Goal: Complete application form

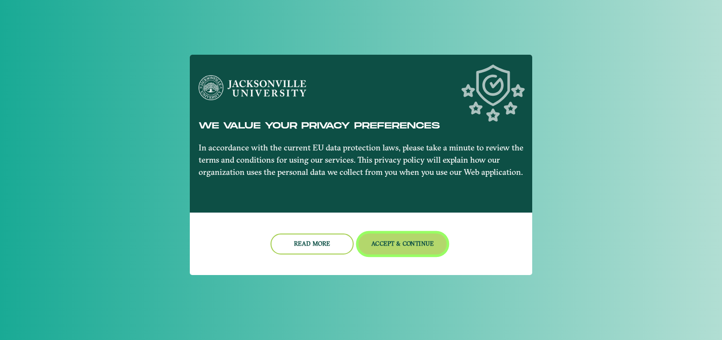
click at [421, 251] on button "Accept & Continue" at bounding box center [402, 244] width 89 height 21
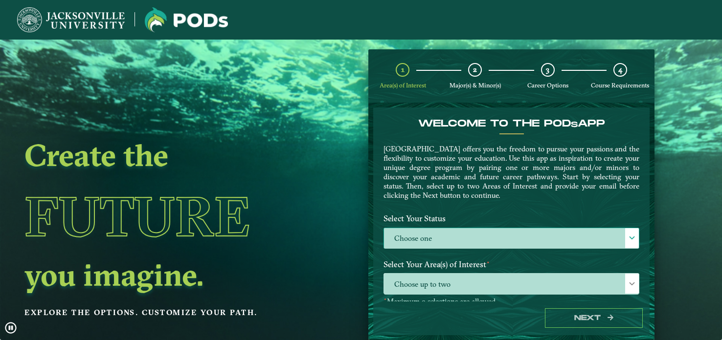
click at [628, 237] on span at bounding box center [631, 238] width 7 height 7
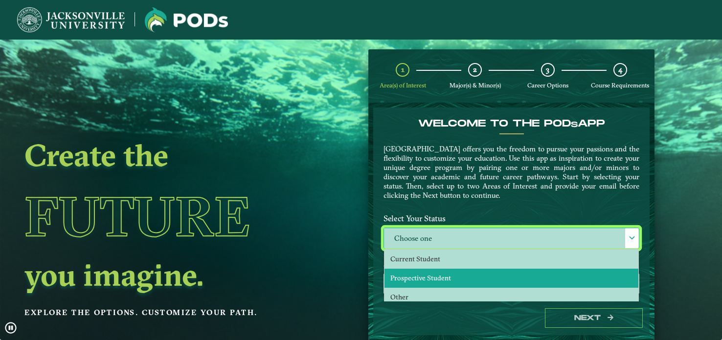
click at [539, 277] on li "Prospective Student" at bounding box center [511, 278] width 254 height 19
select select "[object Object]"
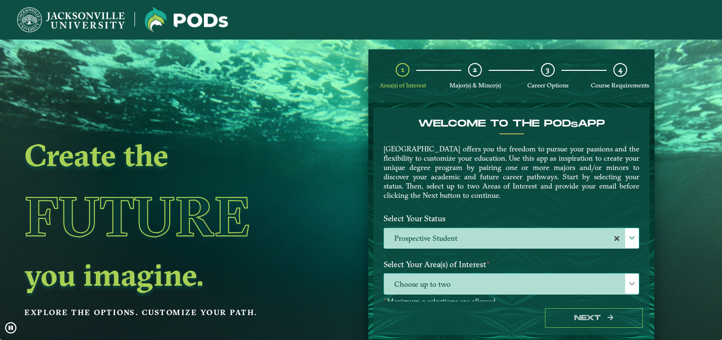
click at [628, 283] on span at bounding box center [631, 284] width 7 height 7
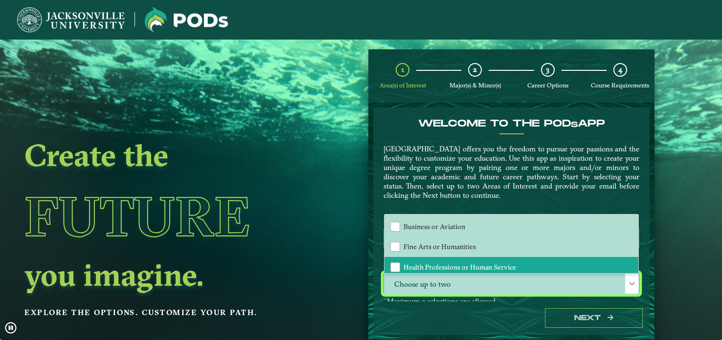
scroll to position [0, 0]
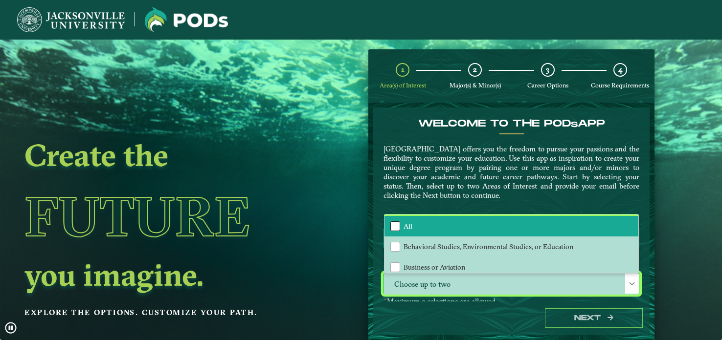
click at [397, 227] on div "All" at bounding box center [395, 227] width 10 height 10
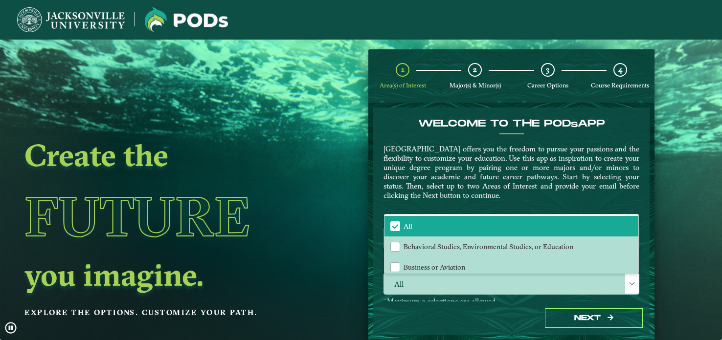
click at [621, 302] on div "Next" at bounding box center [511, 319] width 276 height 34
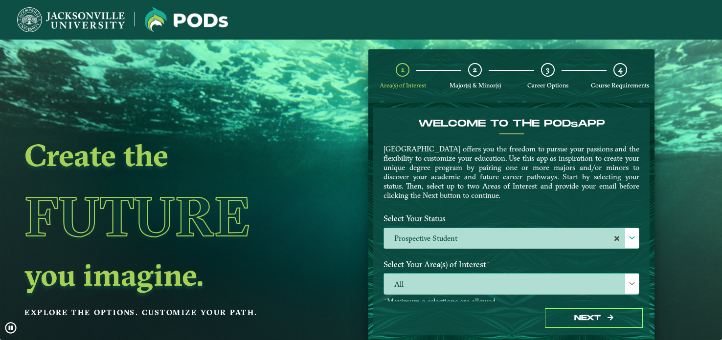
click at [628, 284] on span at bounding box center [631, 284] width 7 height 7
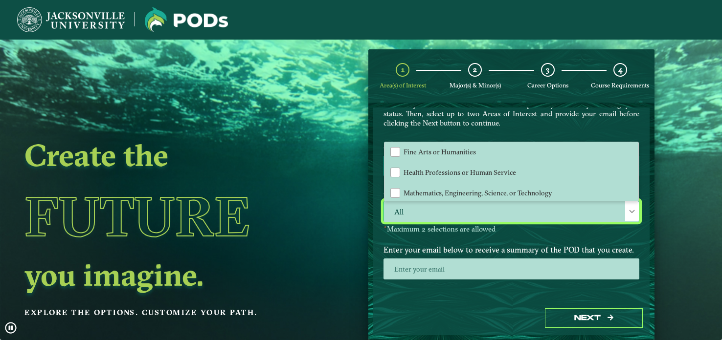
scroll to position [66, 0]
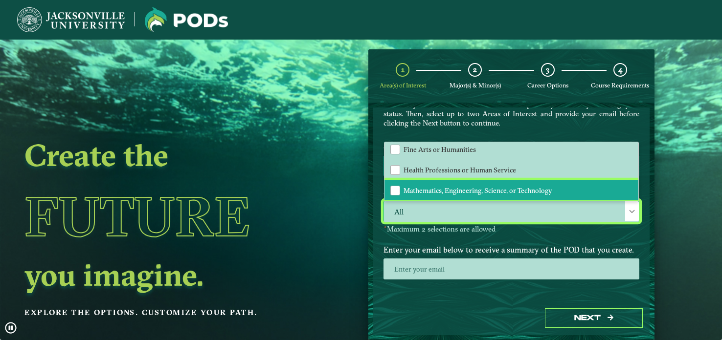
click at [547, 189] on span "Mathematics, Engineering, Science, or Technology" at bounding box center [477, 190] width 149 height 9
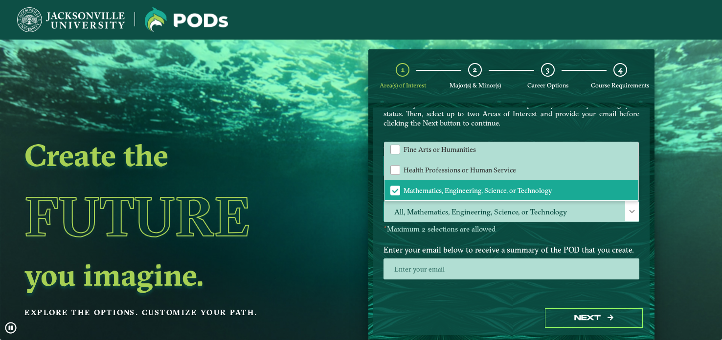
click at [629, 211] on span at bounding box center [631, 211] width 7 height 7
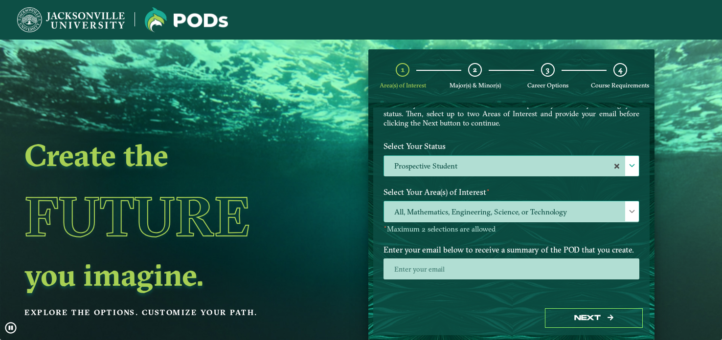
click at [629, 211] on span at bounding box center [631, 211] width 7 height 7
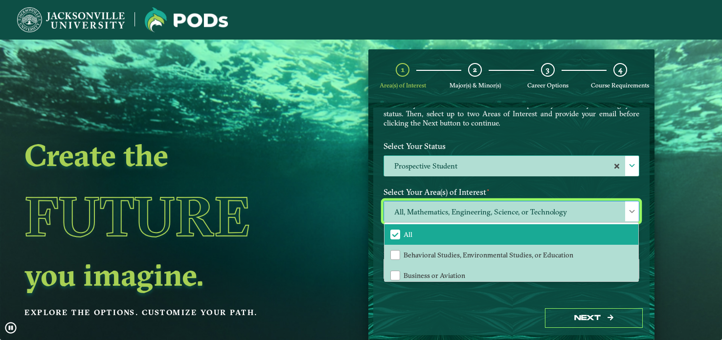
click at [640, 224] on div "All, Mathematics, Engineering, Science, or Technology All Behavioral Studies, E…" at bounding box center [511, 217] width 270 height 33
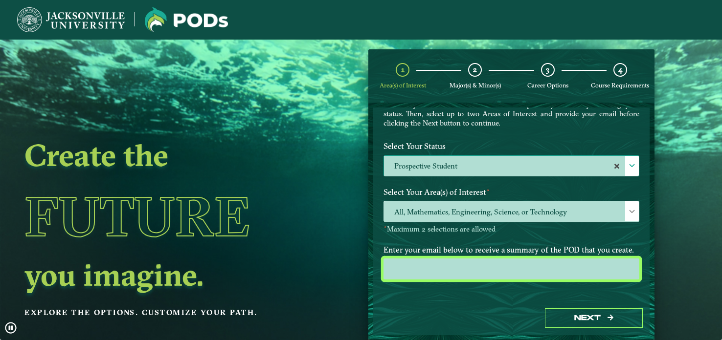
click at [541, 264] on input "email" at bounding box center [511, 269] width 256 height 21
type input "[EMAIL_ADDRESS][DOMAIN_NAME]"
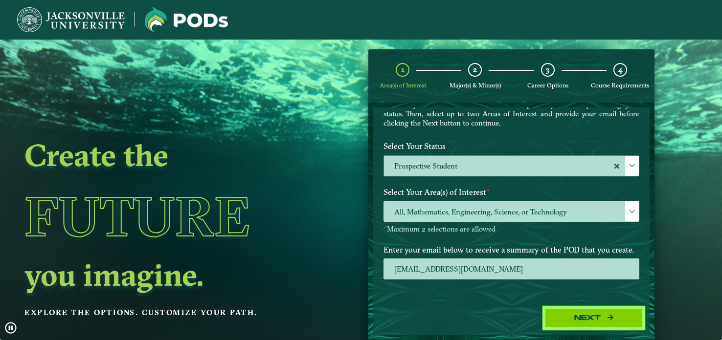
click at [609, 314] on icon "button" at bounding box center [610, 317] width 6 height 7
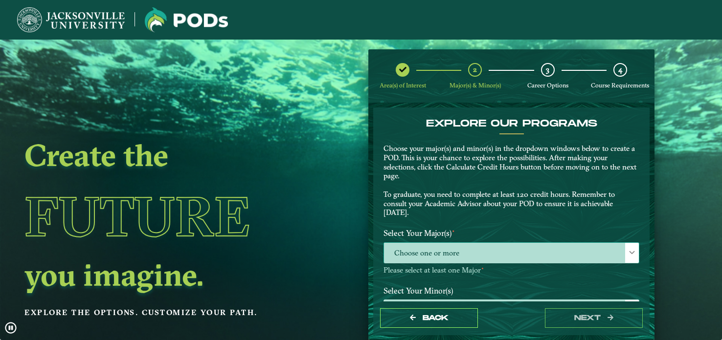
click at [630, 254] on span at bounding box center [631, 252] width 7 height 7
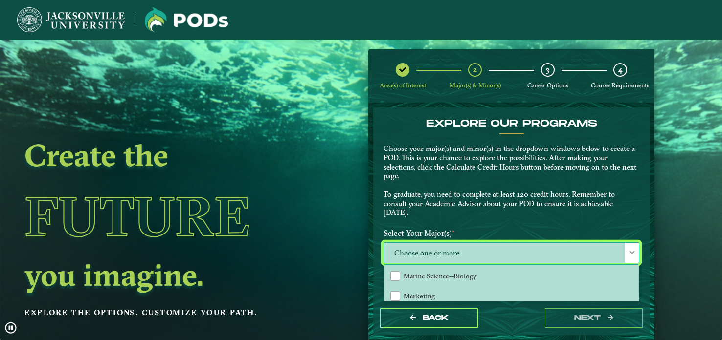
scroll to position [630, 0]
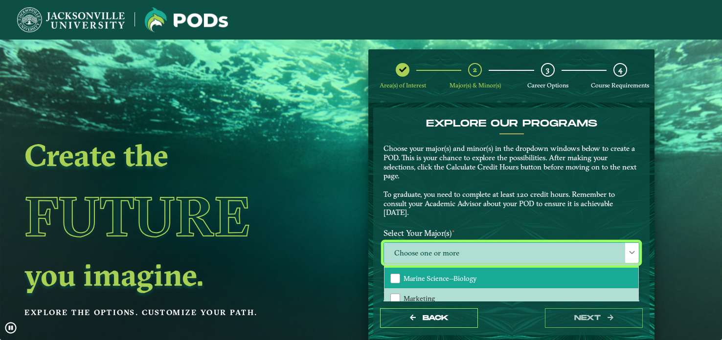
click at [518, 277] on li "Marine Science--Biology" at bounding box center [511, 278] width 254 height 21
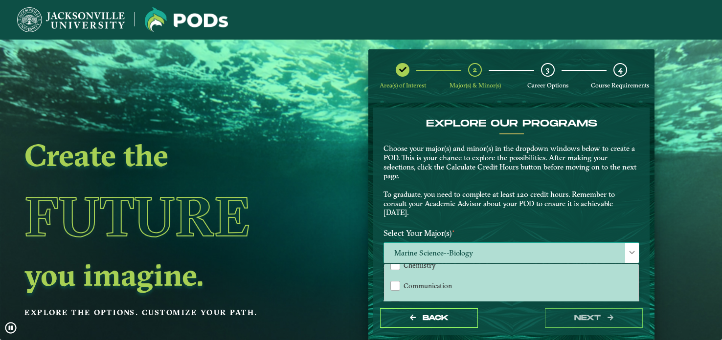
scroll to position [270, 0]
click at [587, 215] on p "Choose your major(s) and minor(s) in the dropdown windows below to create a POD…" at bounding box center [511, 180] width 256 height 73
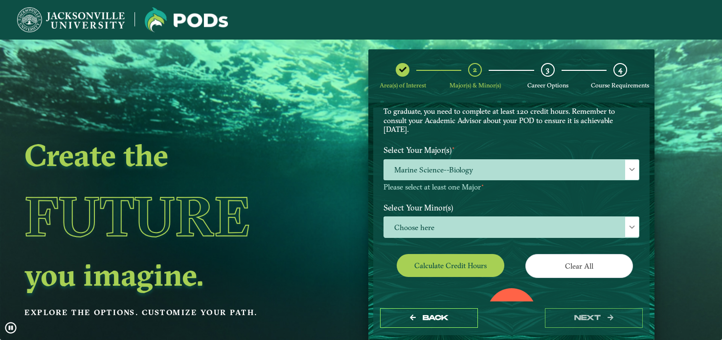
scroll to position [84, 0]
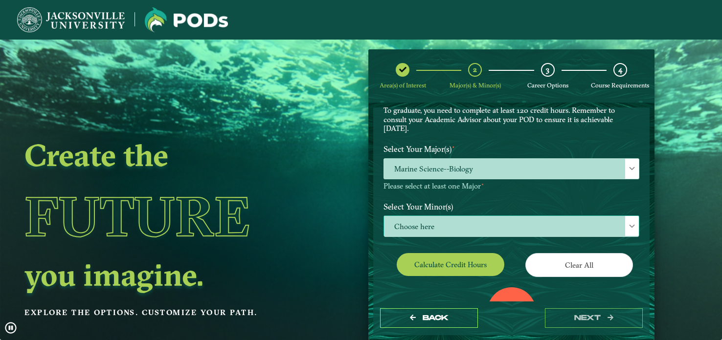
click at [625, 223] on div at bounding box center [632, 226] width 14 height 20
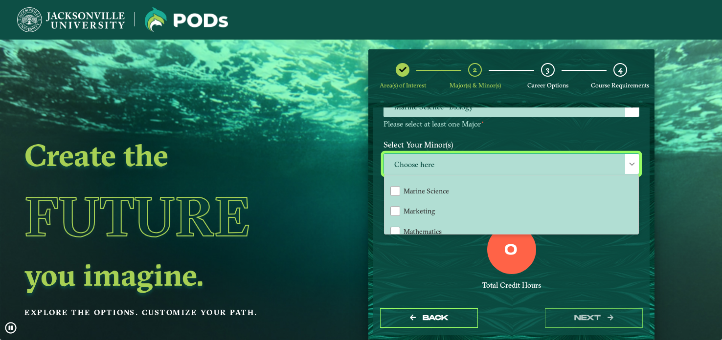
scroll to position [669, 0]
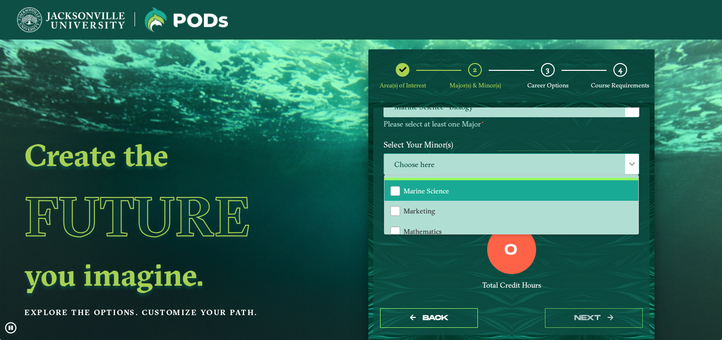
click at [586, 191] on li "Marine Science" at bounding box center [511, 190] width 254 height 21
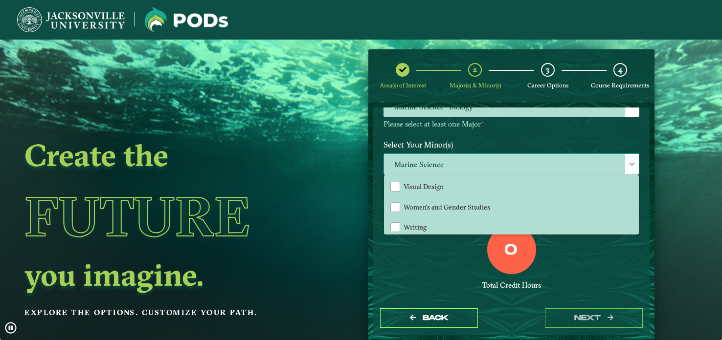
scroll to position [163, 0]
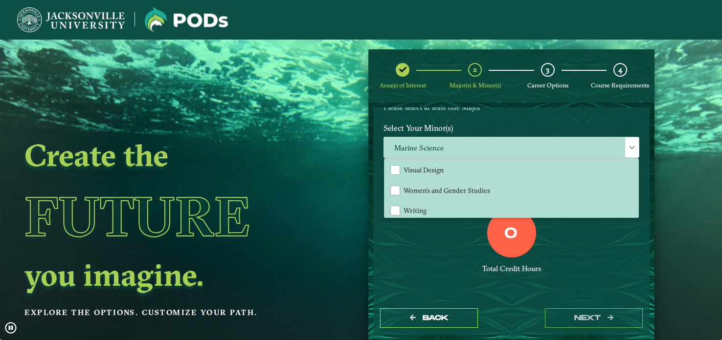
click at [581, 244] on div "0 Total Credit Hours" at bounding box center [511, 250] width 270 height 83
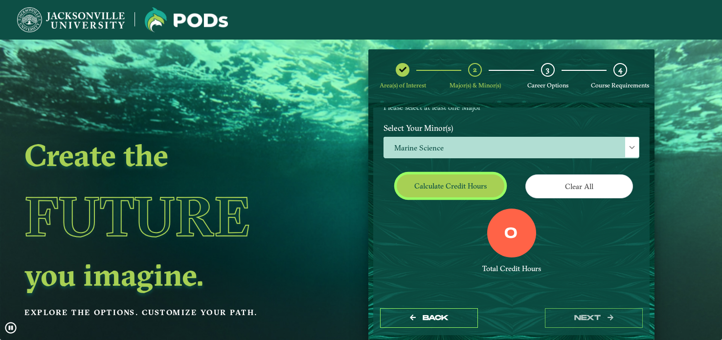
click at [468, 184] on button "Calculate credit hours" at bounding box center [451, 186] width 108 height 23
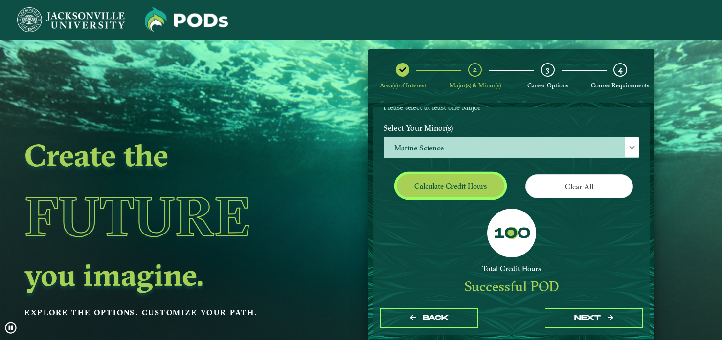
scroll to position [134, 0]
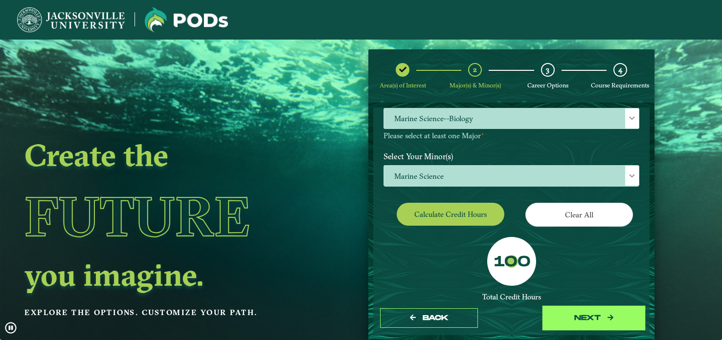
click at [587, 319] on button "next" at bounding box center [594, 319] width 98 height 20
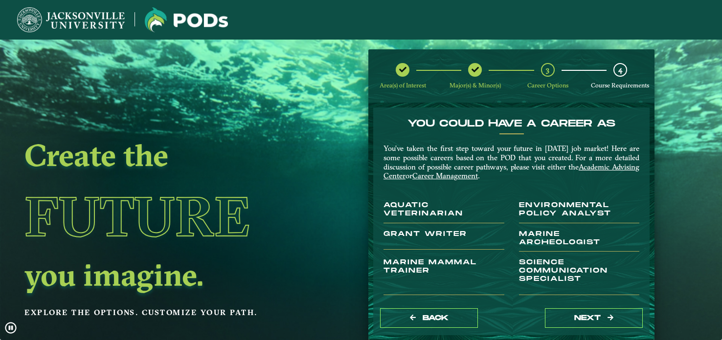
click at [417, 209] on h3 "Aquatic Veterinarian" at bounding box center [443, 212] width 121 height 22
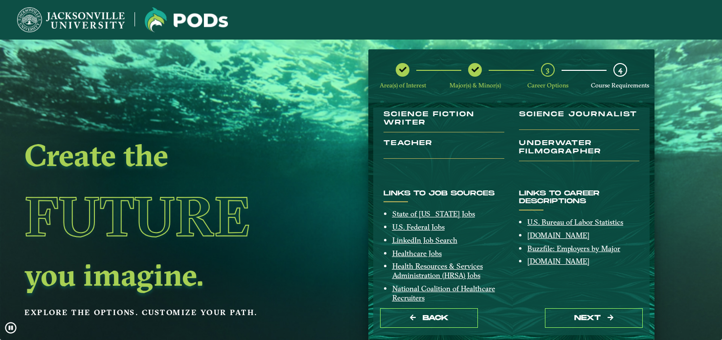
scroll to position [222, 0]
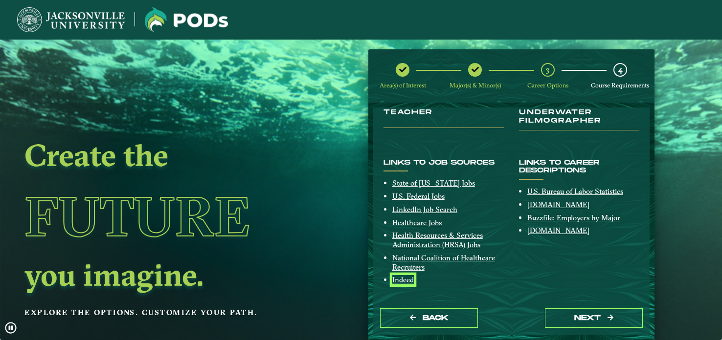
click at [404, 280] on link "Indeed" at bounding box center [403, 279] width 22 height 9
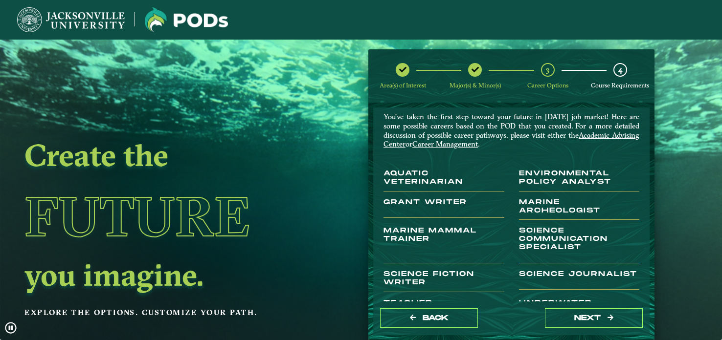
scroll to position [32, 0]
drag, startPoint x: 466, startPoint y: 181, endPoint x: 384, endPoint y: 172, distance: 82.2
click at [384, 172] on h3 "Aquatic Veterinarian" at bounding box center [443, 180] width 121 height 22
copy h3 "Aquatic Veterinarian"
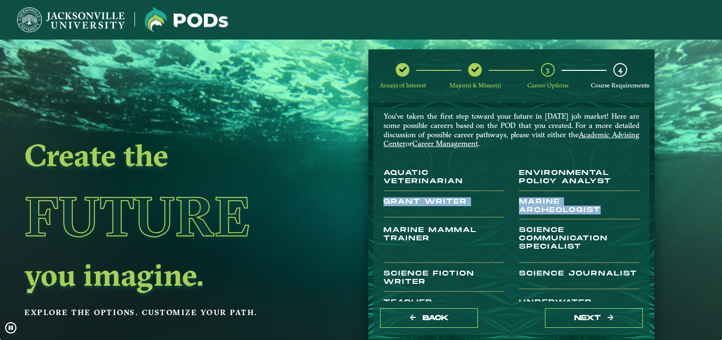
drag, startPoint x: 611, startPoint y: 208, endPoint x: 517, endPoint y: 197, distance: 94.6
click at [517, 197] on div "You’ve taken the first step toward your future in [DATE] job market! Here are s…" at bounding box center [511, 219] width 270 height 215
click at [483, 204] on h3 "Grant Writer" at bounding box center [443, 208] width 121 height 20
drag, startPoint x: 514, startPoint y: 202, endPoint x: 597, endPoint y: 210, distance: 82.5
click at [597, 210] on div "Marine Archeologist" at bounding box center [578, 212] width 135 height 29
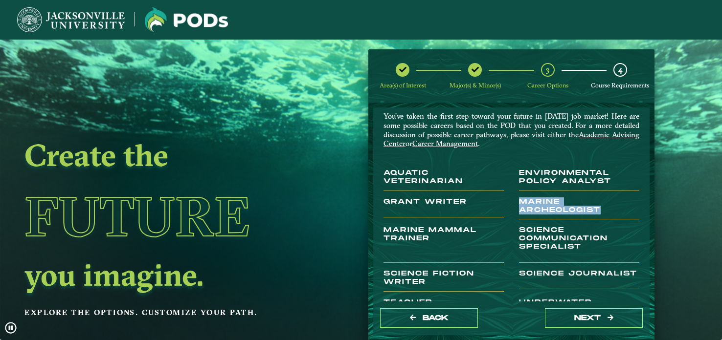
copy h3 "Marine Archeologist"
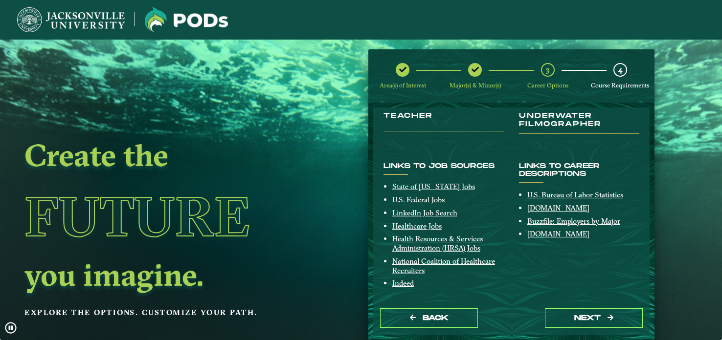
scroll to position [220, 0]
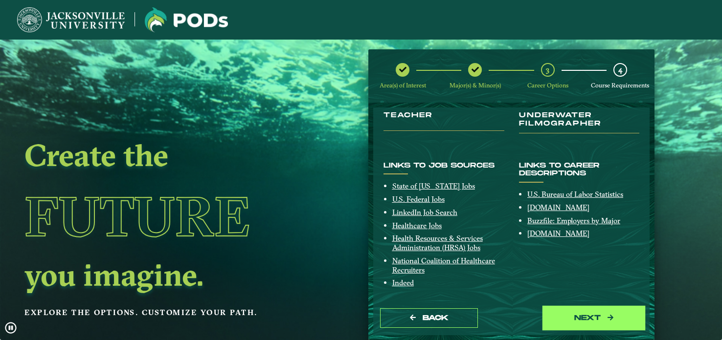
click at [572, 311] on button "next" at bounding box center [594, 319] width 98 height 20
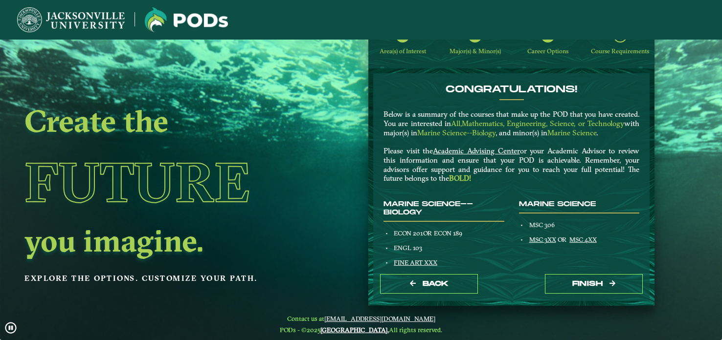
scroll to position [39, 0]
